Goal: Transaction & Acquisition: Purchase product/service

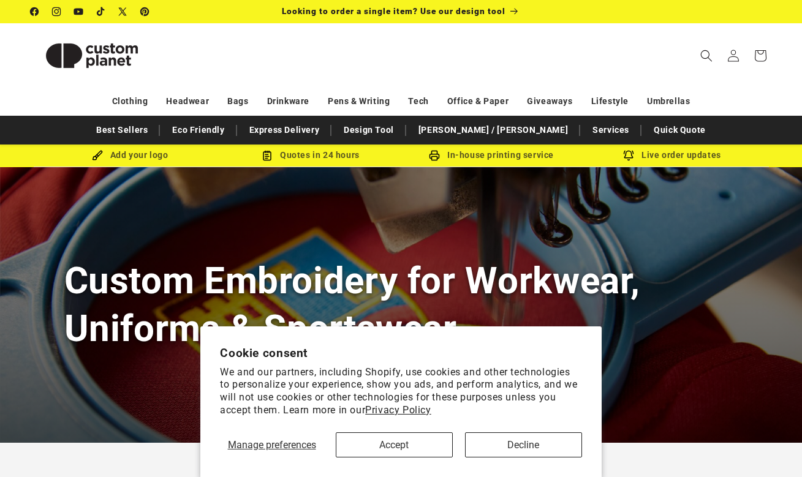
click at [394, 446] on button "Accept" at bounding box center [394, 444] width 117 height 25
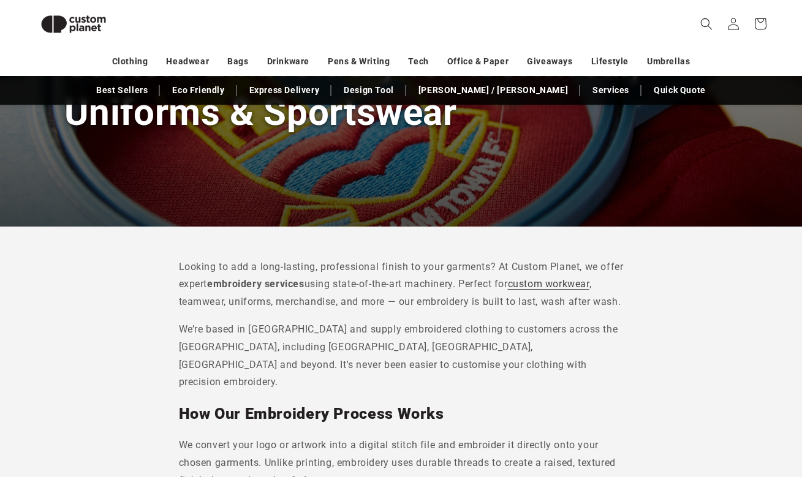
scroll to position [199, 0]
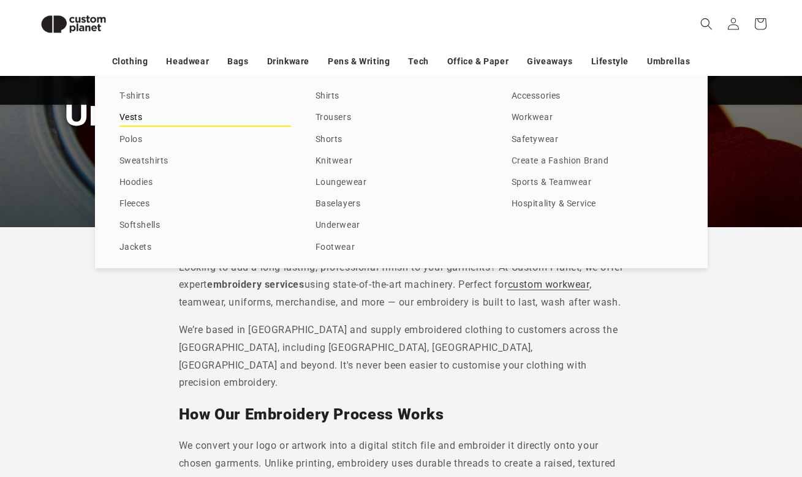
click at [138, 122] on link "Vests" at bounding box center [204, 118] width 171 height 17
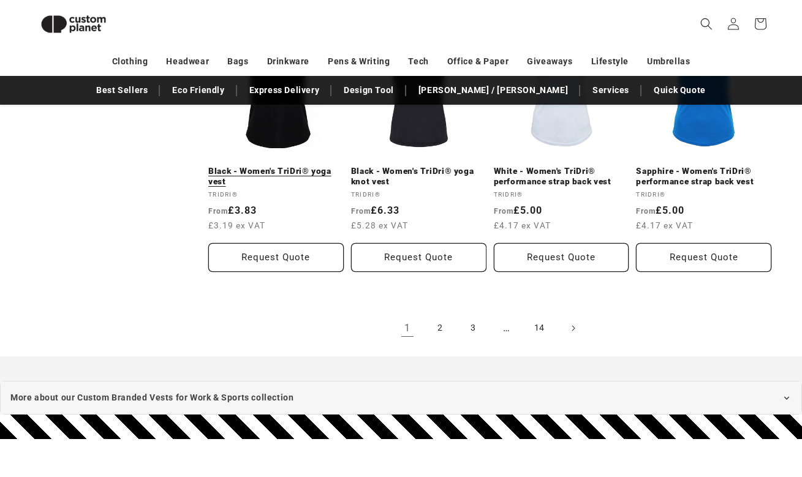
scroll to position [1373, 0]
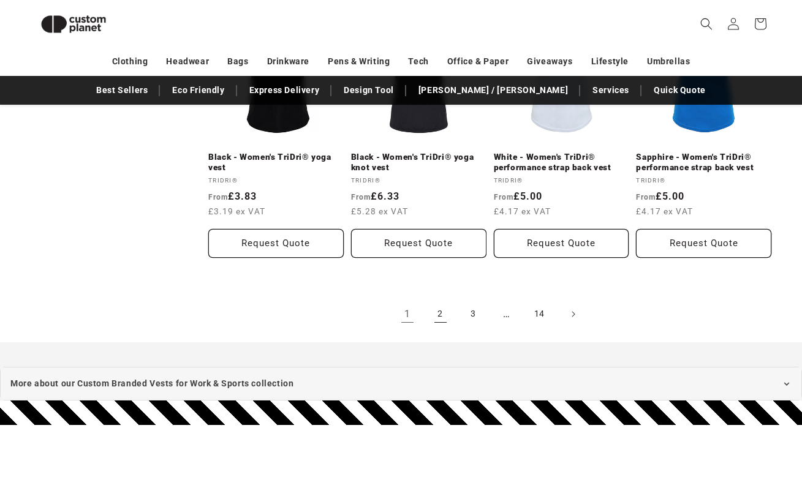
click at [437, 313] on link "2" at bounding box center [440, 314] width 27 height 27
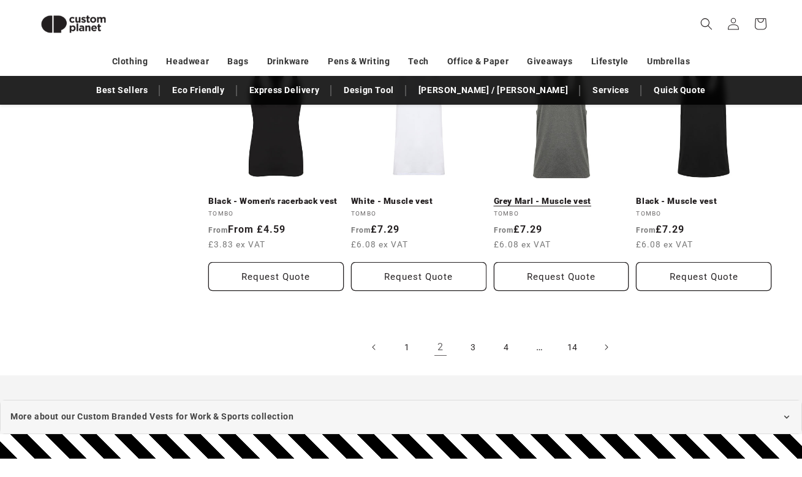
scroll to position [1341, 0]
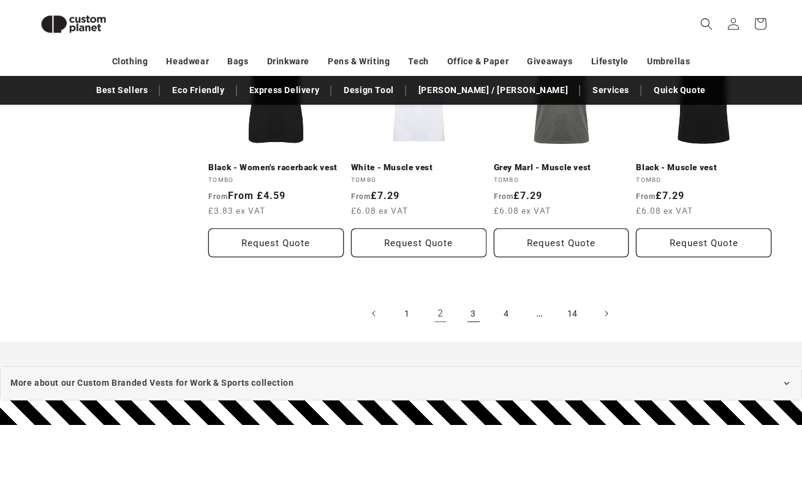
click at [465, 309] on link "3" at bounding box center [473, 313] width 27 height 27
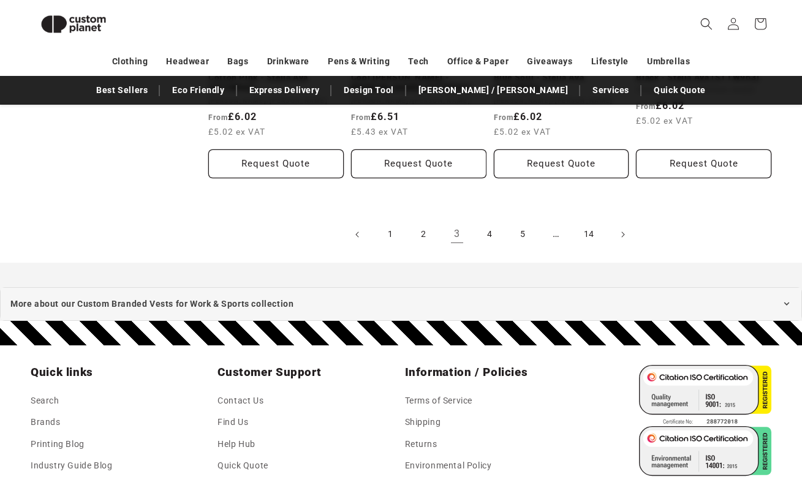
scroll to position [1431, 0]
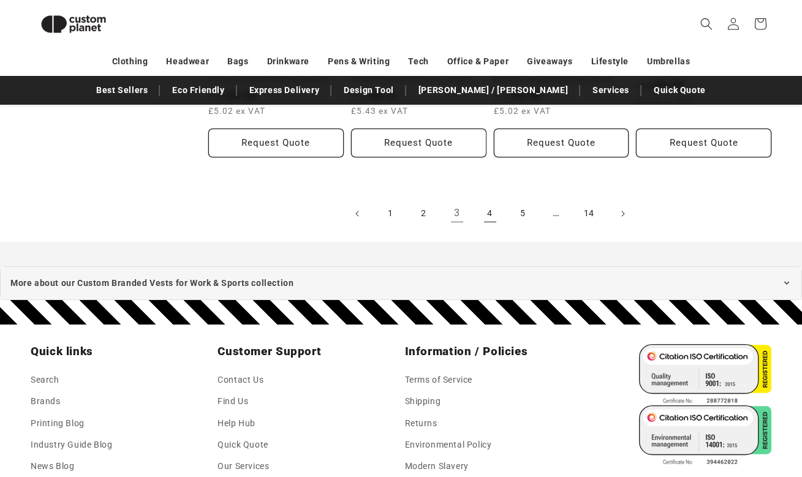
click at [495, 217] on link "4" at bounding box center [489, 213] width 27 height 27
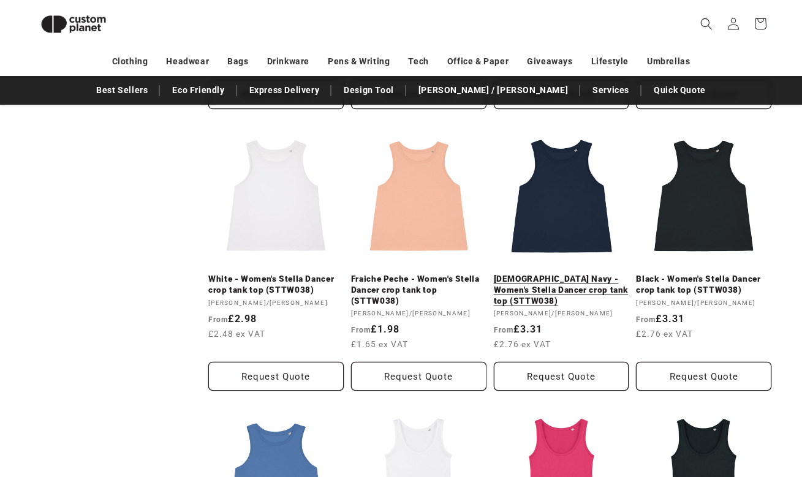
scroll to position [963, 0]
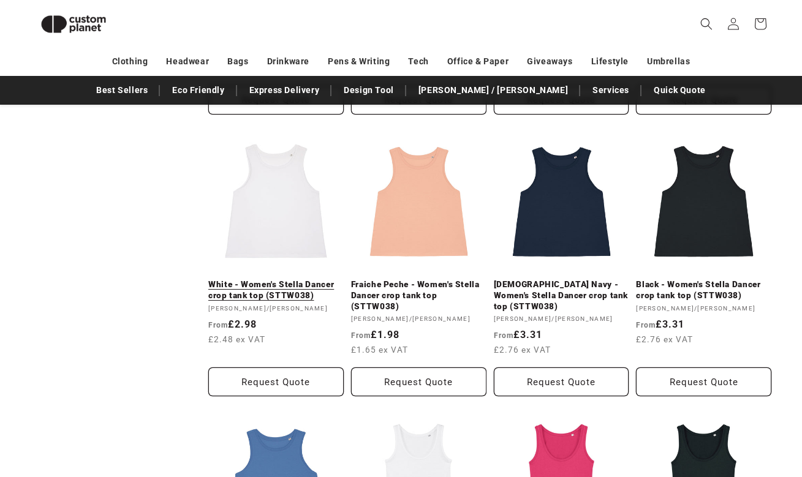
click at [292, 279] on link "White - Women's Stella Dancer crop tank top (STTW038)" at bounding box center [275, 289] width 135 height 21
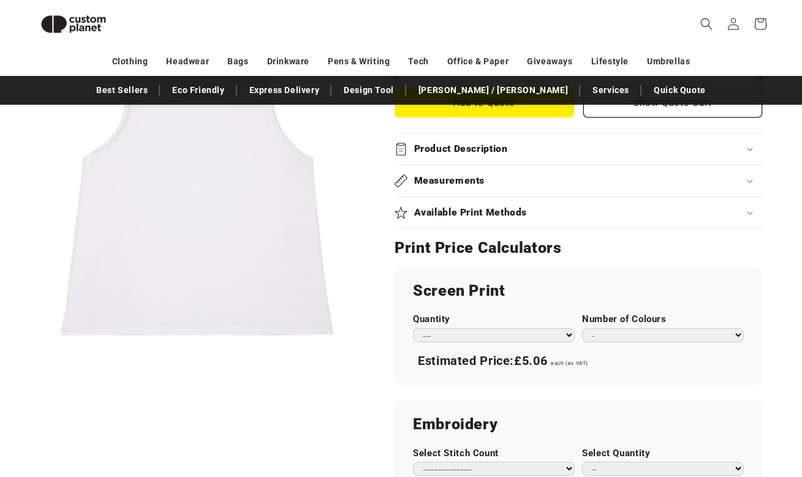
scroll to position [546, 0]
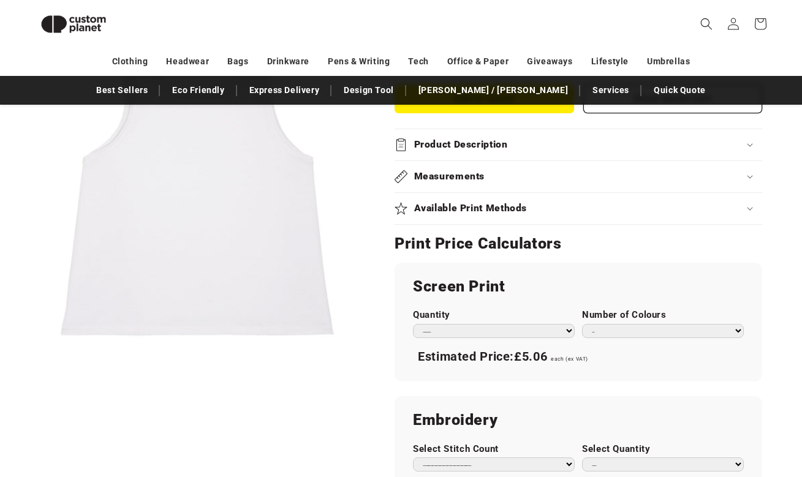
click at [464, 138] on h2 "Product Description" at bounding box center [461, 144] width 94 height 13
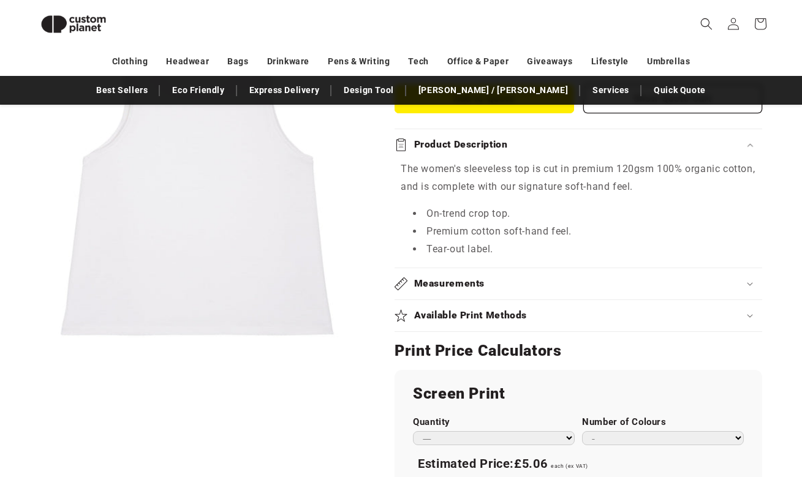
click at [464, 138] on h2 "Product Description" at bounding box center [461, 144] width 94 height 13
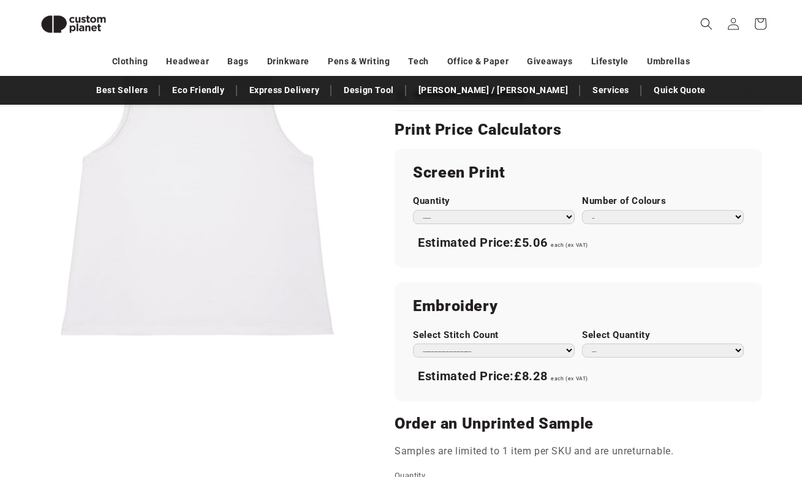
scroll to position [663, 0]
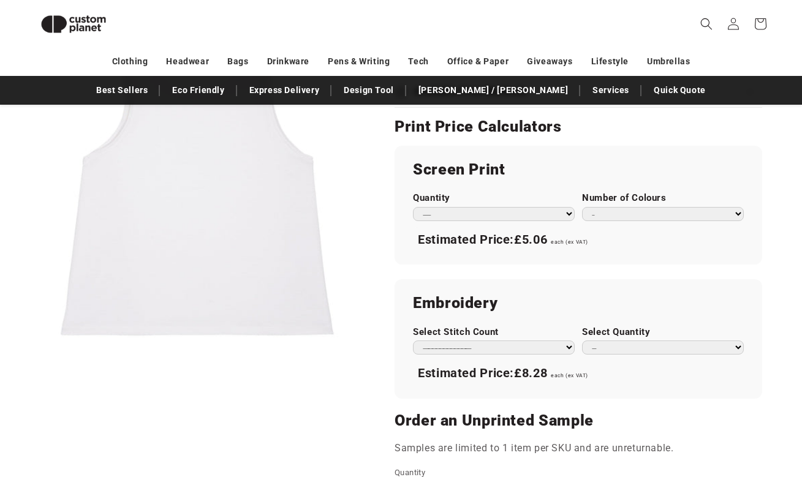
select select "*"
select select "***"
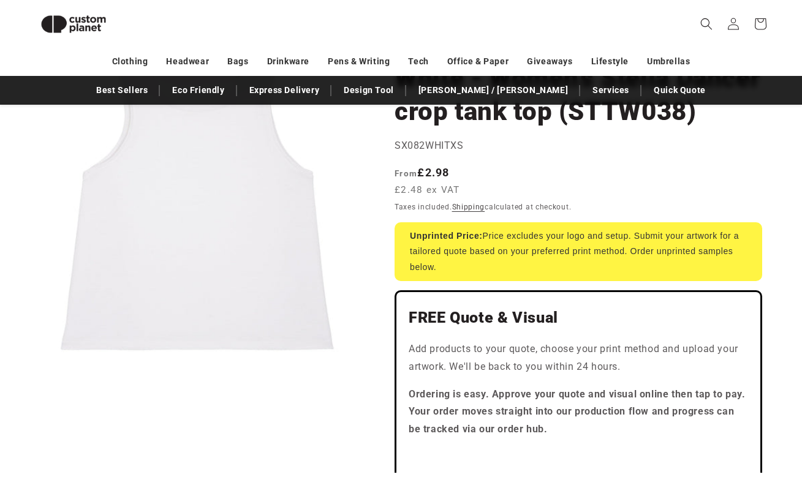
scroll to position [150, 0]
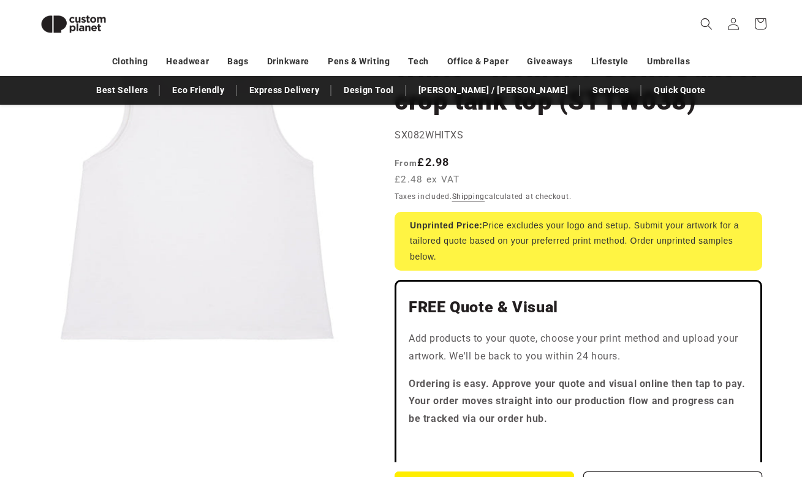
click at [458, 163] on span "From £2.98 £2.48 ex VAT" at bounding box center [430, 170] width 72 height 33
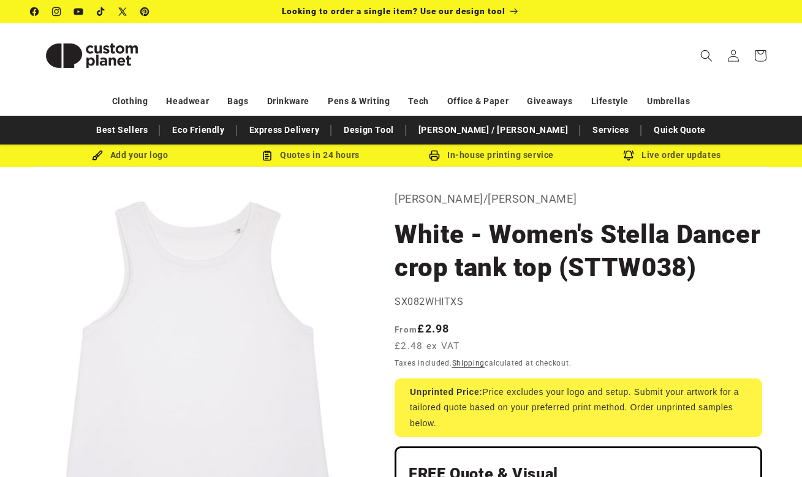
scroll to position [0, 0]
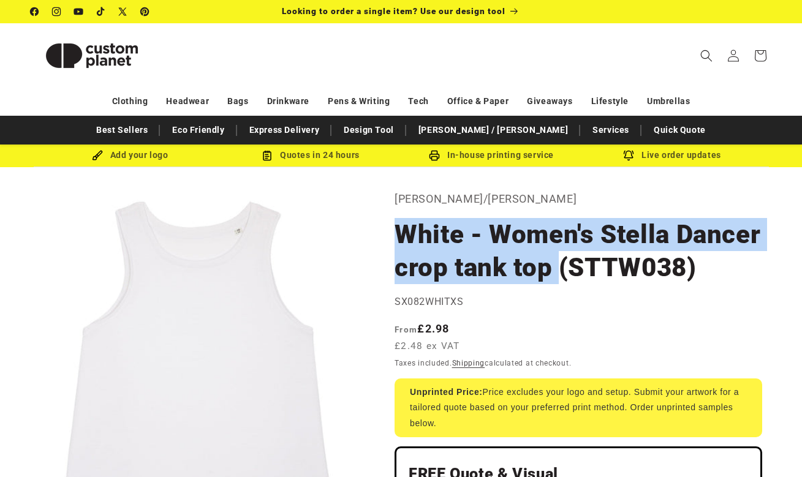
drag, startPoint x: 397, startPoint y: 235, endPoint x: 559, endPoint y: 269, distance: 164.8
click at [559, 269] on h1 "White - Women's Stella Dancer crop tank top (STTW038)" at bounding box center [577, 251] width 367 height 66
